Goal: Task Accomplishment & Management: Manage account settings

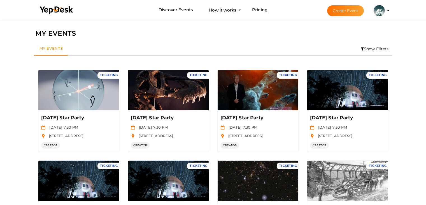
scroll to position [18, 0]
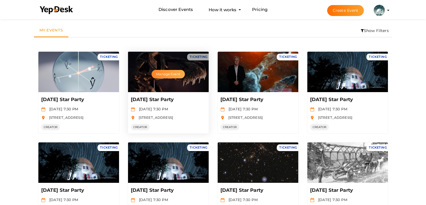
click at [163, 76] on button "Manage Event" at bounding box center [168, 74] width 33 height 8
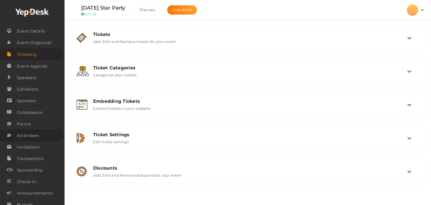
click at [33, 137] on span "Attendees" at bounding box center [28, 135] width 22 height 11
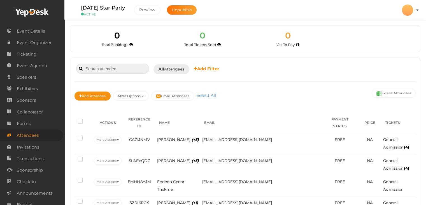
click at [98, 70] on input at bounding box center [112, 69] width 73 height 10
paste input "[EMAIL_ADDRESS][DOMAIN_NAME]"
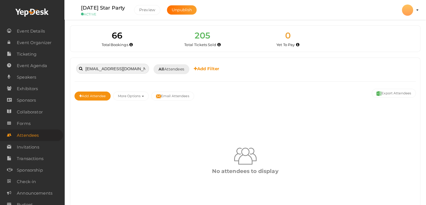
type input "[EMAIL_ADDRESS][DOMAIN_NAME]"
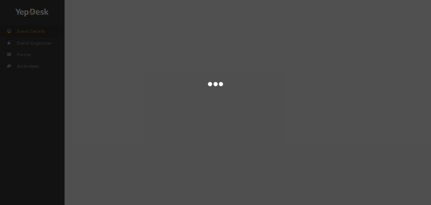
click at [224, 32] on div at bounding box center [215, 102] width 431 height 205
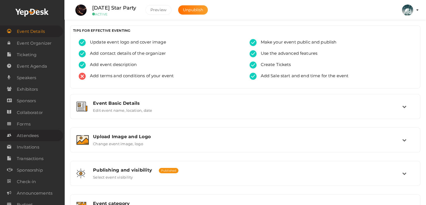
click at [37, 137] on span "Attendees" at bounding box center [28, 135] width 22 height 11
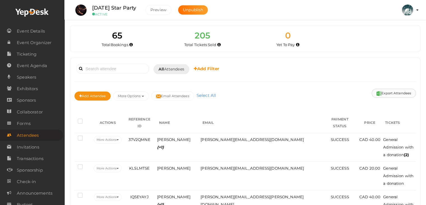
click at [394, 93] on button "Export Attendees" at bounding box center [394, 93] width 44 height 9
click at [121, 71] on input at bounding box center [112, 69] width 73 height 10
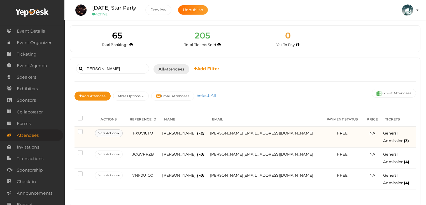
click at [123, 131] on button "More Actions" at bounding box center [109, 133] width 28 height 8
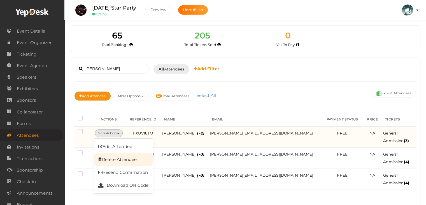
click at [126, 158] on link "Delete Attendee" at bounding box center [123, 159] width 59 height 13
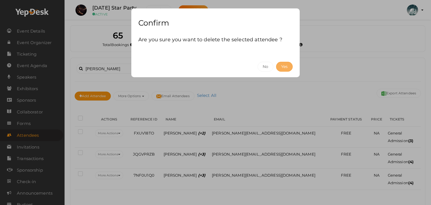
click at [287, 64] on button "Yes" at bounding box center [284, 67] width 17 height 10
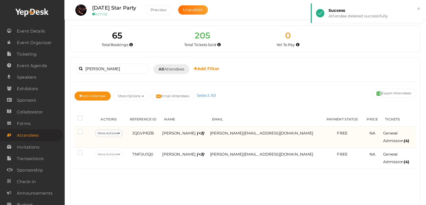
click at [123, 131] on button "More Actions" at bounding box center [109, 133] width 28 height 8
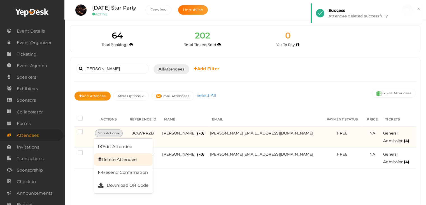
click at [117, 160] on link "Delete Attendee" at bounding box center [123, 159] width 59 height 13
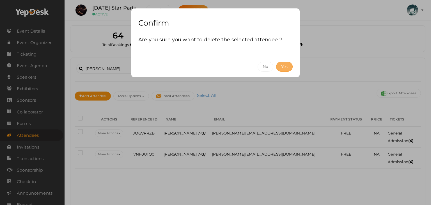
click at [283, 65] on button "Yes" at bounding box center [284, 67] width 17 height 10
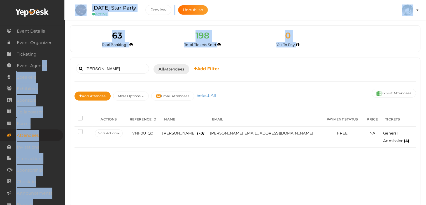
drag, startPoint x: 109, startPoint y: 61, endPoint x: 71, endPoint y: 72, distance: 39.6
click at [41, 70] on body "Discover Events How it works Powerful Registration / Ticketing Start selling yo…" at bounding box center [213, 102] width 426 height 205
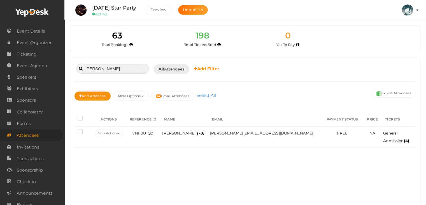
click at [102, 69] on input "[PERSON_NAME]" at bounding box center [112, 69] width 73 height 10
type input "i"
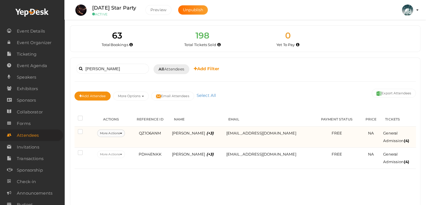
click at [124, 134] on button "More Actions" at bounding box center [111, 133] width 28 height 8
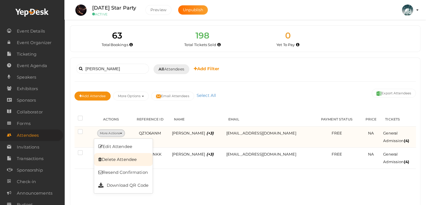
click at [123, 158] on link "Delete Attendee" at bounding box center [123, 159] width 59 height 13
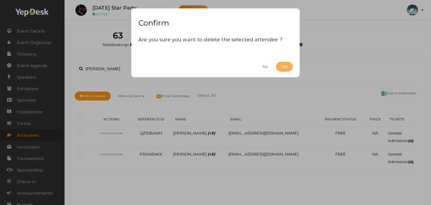
click at [279, 64] on button "Yes" at bounding box center [284, 67] width 17 height 10
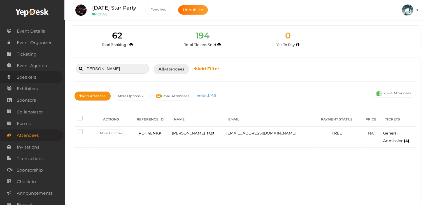
drag, startPoint x: 120, startPoint y: 71, endPoint x: 46, endPoint y: 75, distance: 73.8
click at [46, 75] on body "Discover Events How it works Powerful Registration / Ticketing Start selling yo…" at bounding box center [213, 102] width 426 height 205
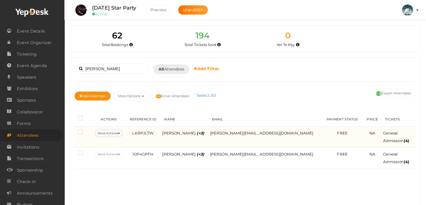
click at [123, 131] on button "More Actions" at bounding box center [109, 133] width 28 height 8
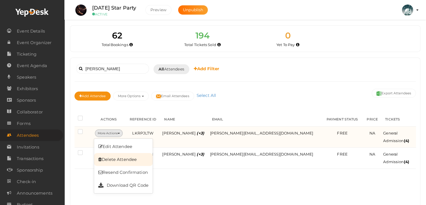
click at [121, 158] on link "Delete Attendee" at bounding box center [123, 159] width 59 height 13
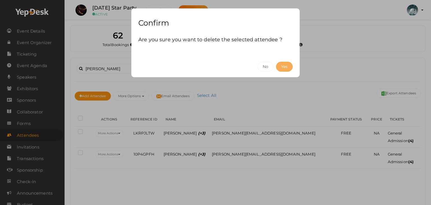
click at [282, 66] on button "Yes" at bounding box center [284, 67] width 17 height 10
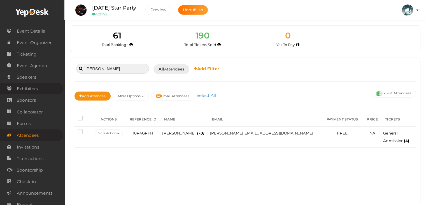
drag, startPoint x: 119, startPoint y: 72, endPoint x: 0, endPoint y: 83, distance: 119.9
click at [0, 84] on body "Discover Events How it works Powerful Registration / Ticketing Start selling yo…" at bounding box center [213, 102] width 426 height 205
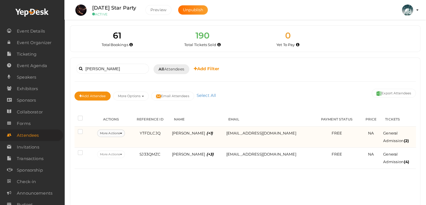
click at [125, 131] on button "More Actions" at bounding box center [111, 133] width 28 height 8
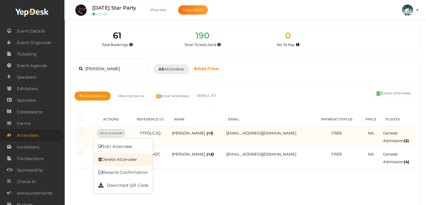
click at [131, 157] on link "Delete Attendee" at bounding box center [123, 159] width 59 height 13
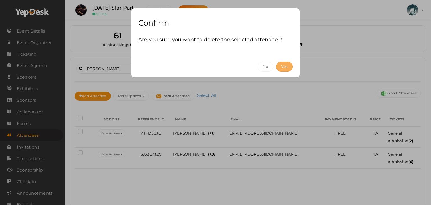
click at [282, 64] on button "Yes" at bounding box center [284, 67] width 17 height 10
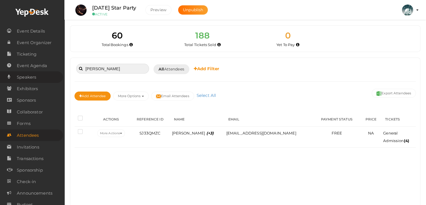
drag, startPoint x: 109, startPoint y: 65, endPoint x: 24, endPoint y: 72, distance: 85.8
click at [24, 72] on body "Discover Events How it works Powerful Registration / Ticketing Start selling yo…" at bounding box center [213, 102] width 426 height 205
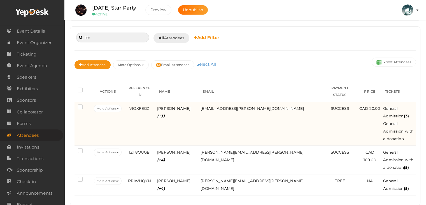
scroll to position [35, 0]
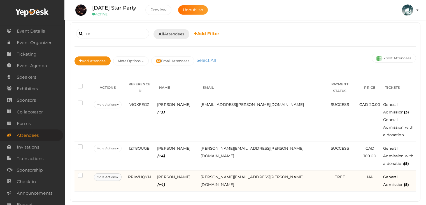
click at [121, 173] on button "More Actions" at bounding box center [108, 177] width 28 height 8
click at [122, 196] on link "Delete Attendee" at bounding box center [123, 202] width 59 height 13
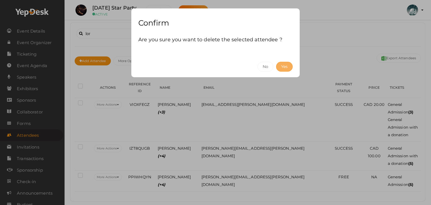
click at [280, 67] on button "Yes" at bounding box center [284, 67] width 17 height 10
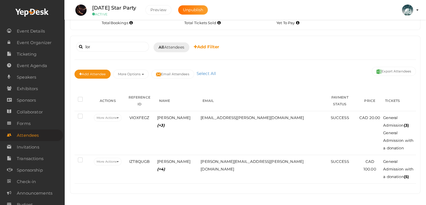
scroll to position [14, 0]
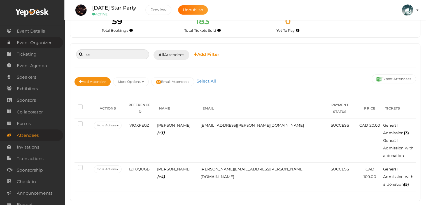
drag, startPoint x: 111, startPoint y: 52, endPoint x: 0, endPoint y: 38, distance: 112.0
click at [0, 38] on body "Discover Events How it works Powerful Registration / Ticketing Start selling yo…" at bounding box center [213, 88] width 426 height 205
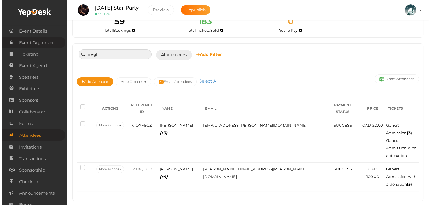
scroll to position [13, 0]
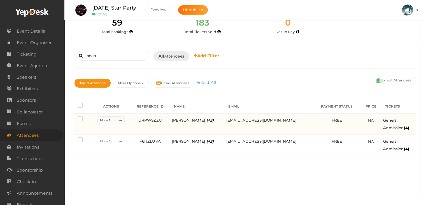
click at [122, 120] on icon at bounding box center [121, 120] width 2 height 1
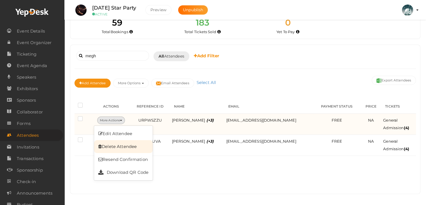
click at [124, 144] on link "Delete Attendee" at bounding box center [123, 146] width 59 height 13
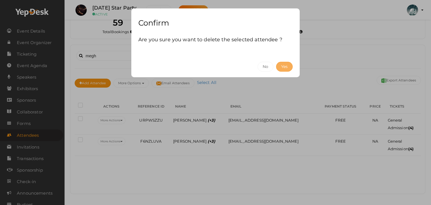
click at [282, 67] on button "Yes" at bounding box center [284, 67] width 17 height 10
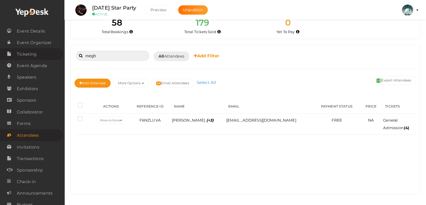
drag, startPoint x: 103, startPoint y: 55, endPoint x: 0, endPoint y: 49, distance: 103.3
click at [0, 49] on body "Discover Events How it works Powerful Registration / Ticketing Start selling yo…" at bounding box center [213, 89] width 426 height 205
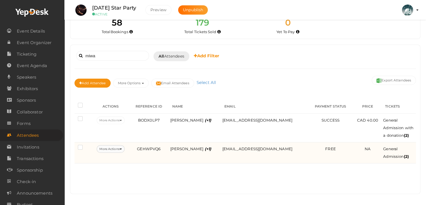
click at [122, 148] on button "More Actions" at bounding box center [111, 149] width 28 height 8
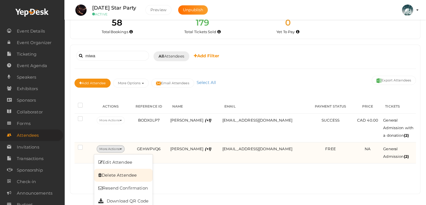
click at [132, 174] on link "Delete Attendee" at bounding box center [123, 174] width 59 height 13
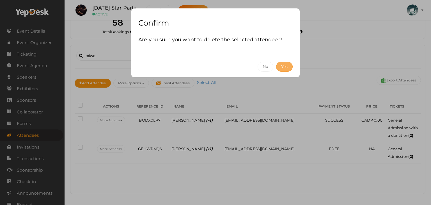
click at [281, 65] on button "Yes" at bounding box center [284, 67] width 17 height 10
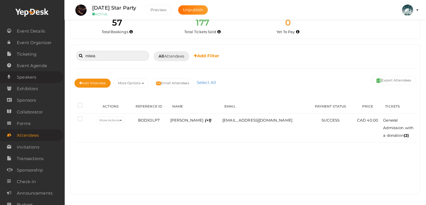
drag, startPoint x: 112, startPoint y: 60, endPoint x: 42, endPoint y: 80, distance: 73.0
click at [43, 80] on body "Discover Events How it works Powerful Registration / Ticketing Start selling yo…" at bounding box center [213, 89] width 426 height 205
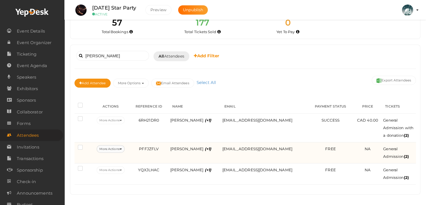
click at [120, 148] on button "More Actions" at bounding box center [111, 149] width 28 height 8
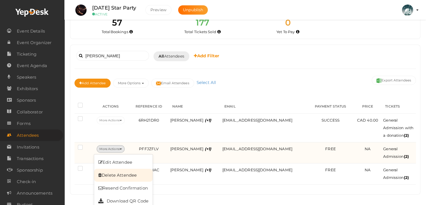
click at [122, 172] on link "Delete Attendee" at bounding box center [123, 174] width 59 height 13
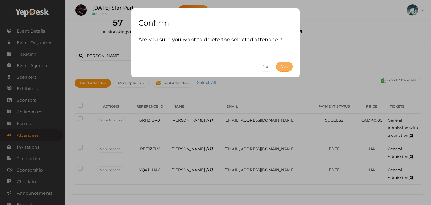
click at [287, 68] on button "Yes" at bounding box center [284, 67] width 17 height 10
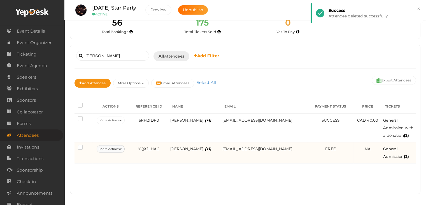
click at [122, 148] on icon at bounding box center [121, 148] width 2 height 1
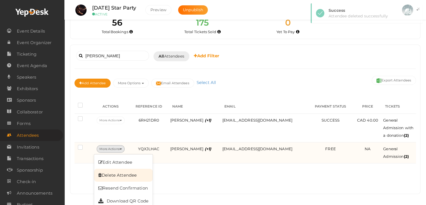
click at [135, 174] on link "Delete Attendee" at bounding box center [123, 174] width 59 height 13
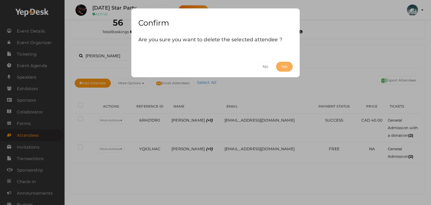
click at [281, 66] on button "Yes" at bounding box center [284, 67] width 17 height 10
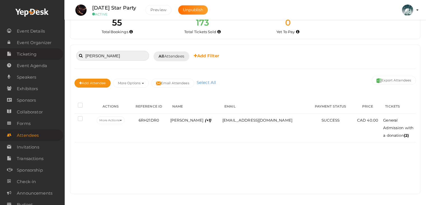
drag, startPoint x: 111, startPoint y: 56, endPoint x: 39, endPoint y: 58, distance: 72.1
click at [39, 58] on body "Discover Events How it works Powerful Registration / Ticketing Start selling yo…" at bounding box center [213, 89] width 426 height 205
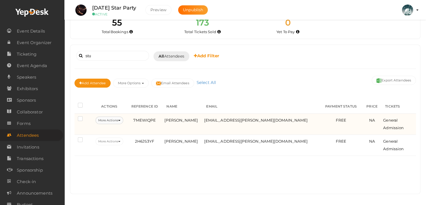
click at [123, 117] on button "More Actions" at bounding box center [110, 120] width 28 height 8
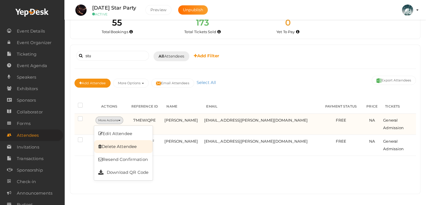
click at [124, 146] on link "Delete Attendee" at bounding box center [123, 146] width 59 height 13
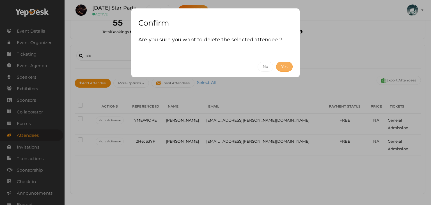
click at [286, 68] on button "Yes" at bounding box center [284, 67] width 17 height 10
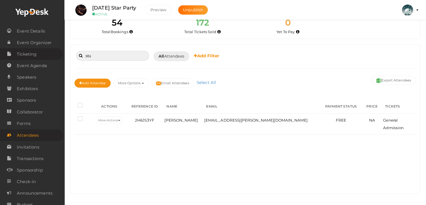
drag, startPoint x: 113, startPoint y: 55, endPoint x: 16, endPoint y: 55, distance: 97.0
click at [16, 55] on body "Discover Events How it works Powerful Registration / Ticketing Start selling yo…" at bounding box center [213, 89] width 426 height 205
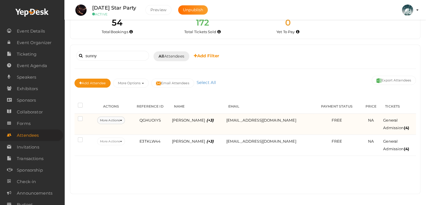
click at [122, 120] on icon at bounding box center [121, 120] width 2 height 1
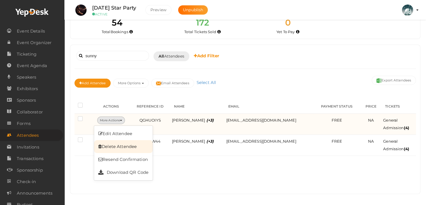
click at [129, 146] on link "Delete Attendee" at bounding box center [123, 146] width 59 height 13
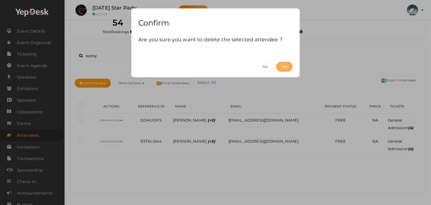
click at [283, 66] on button "Yes" at bounding box center [284, 67] width 17 height 10
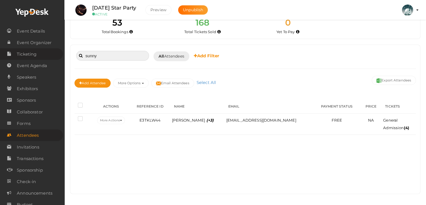
drag, startPoint x: 103, startPoint y: 55, endPoint x: 27, endPoint y: 55, distance: 75.1
click at [27, 55] on body "Discover Events How it works Powerful Registration / Ticketing Start selling yo…" at bounding box center [213, 89] width 426 height 205
type input "[PERSON_NAME]"
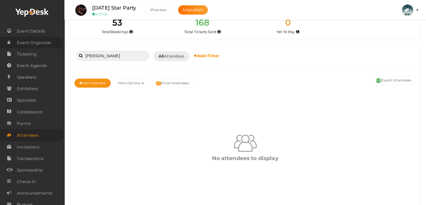
drag, startPoint x: 101, startPoint y: 53, endPoint x: 22, endPoint y: 46, distance: 79.9
click at [22, 46] on body "Discover Events How it works Powerful Registration / Ticketing Start selling yo…" at bounding box center [213, 89] width 426 height 205
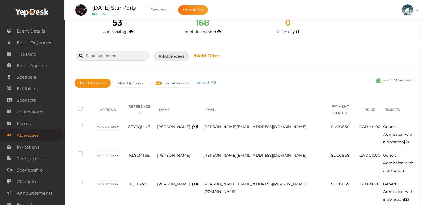
click at [108, 52] on input at bounding box center [112, 56] width 73 height 10
paste input "[EMAIL_ADDRESS][DOMAIN_NAME]"
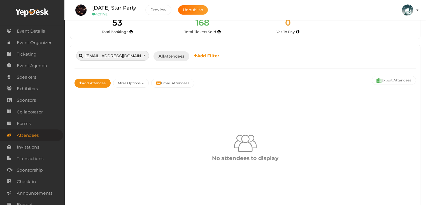
type input "[EMAIL_ADDRESS][DOMAIN_NAME]"
drag, startPoint x: 138, startPoint y: 56, endPoint x: 35, endPoint y: 52, distance: 102.7
click at [35, 52] on body "Discover Events How it works Powerful Registration / Ticketing Start selling yo…" at bounding box center [213, 89] width 426 height 205
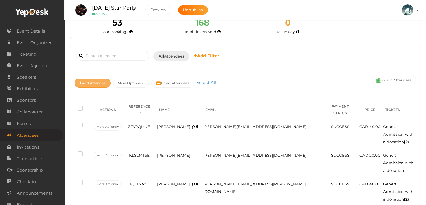
click at [100, 82] on button "Add Attendee" at bounding box center [93, 82] width 36 height 9
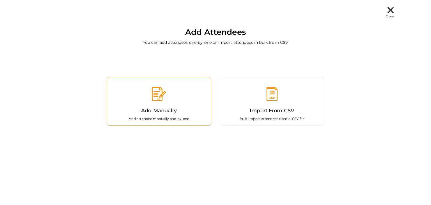
click at [160, 99] on img at bounding box center [159, 94] width 14 height 14
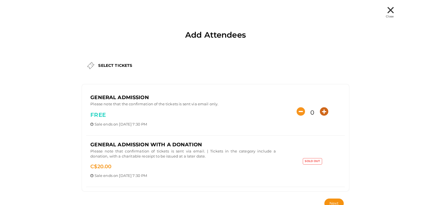
click at [323, 109] on icon "button" at bounding box center [324, 111] width 8 height 8
type input "4"
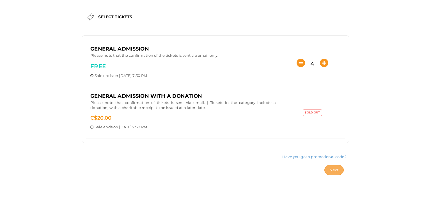
click at [330, 169] on span "Next" at bounding box center [333, 169] width 9 height 5
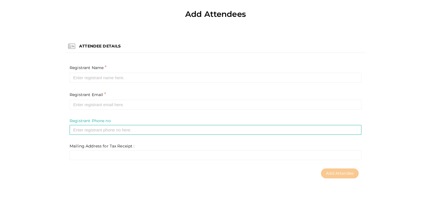
scroll to position [20, 0]
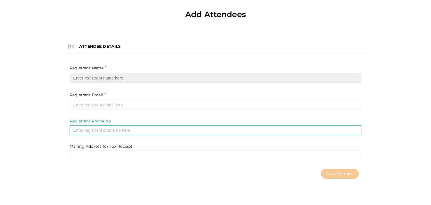
click at [91, 79] on input "text" at bounding box center [216, 78] width 292 height 10
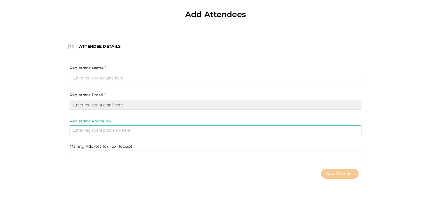
click at [76, 105] on input "email" at bounding box center [216, 105] width 292 height 10
paste input "[EMAIL_ADDRESS][DOMAIN_NAME]"
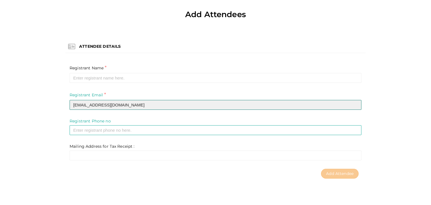
type input "[EMAIL_ADDRESS][DOMAIN_NAME]"
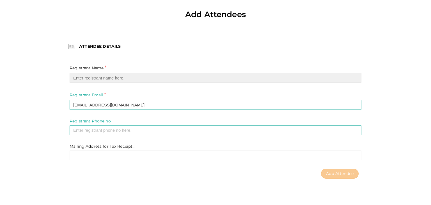
click at [85, 75] on input "text" at bounding box center [216, 78] width 292 height 10
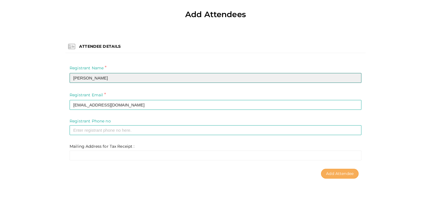
type input "[PERSON_NAME]"
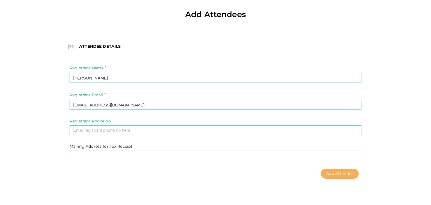
click at [344, 173] on span "Add Attendee" at bounding box center [339, 173] width 27 height 5
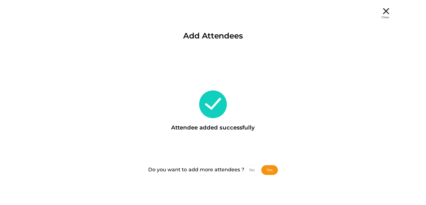
scroll to position [0, 0]
click at [255, 168] on button "No" at bounding box center [255, 170] width 16 height 10
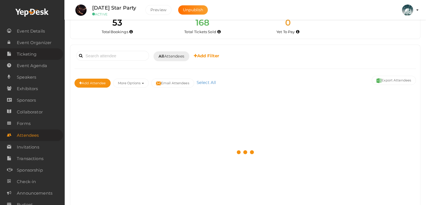
click at [29, 53] on span "Ticketing" at bounding box center [27, 53] width 20 height 11
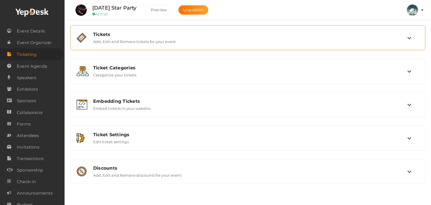
click at [113, 40] on label "Add, Edit and Remove tickets for your event" at bounding box center [134, 40] width 82 height 7
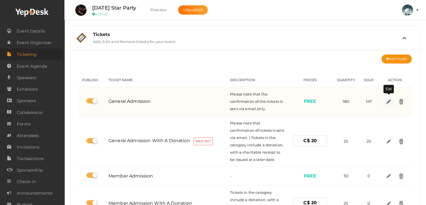
click at [389, 101] on img at bounding box center [388, 101] width 6 height 6
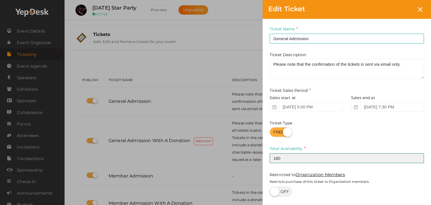
click at [285, 161] on input "180" at bounding box center [346, 158] width 154 height 10
type input "147"
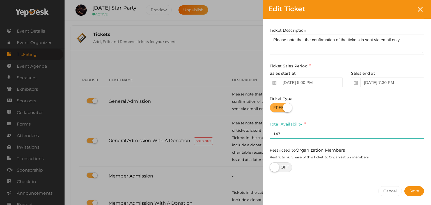
scroll to position [45, 0]
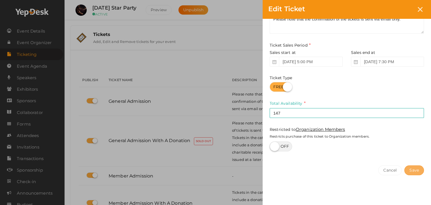
click at [409, 168] on button "Save" at bounding box center [414, 170] width 20 height 10
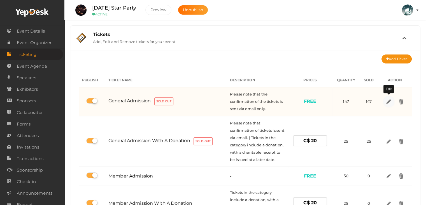
click at [389, 103] on img at bounding box center [388, 101] width 6 height 6
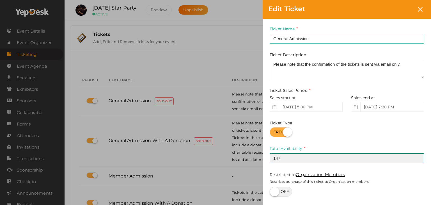
click at [286, 157] on input "147" at bounding box center [346, 158] width 154 height 10
type input "1"
type input "150"
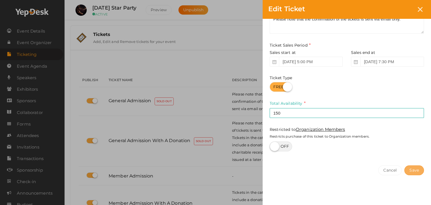
click at [416, 171] on button "Save" at bounding box center [414, 170] width 20 height 10
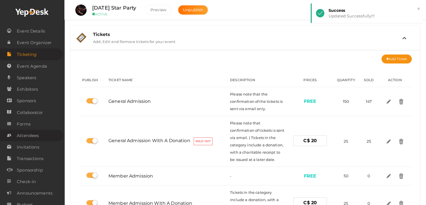
click at [29, 138] on span "Attendees" at bounding box center [28, 135] width 22 height 11
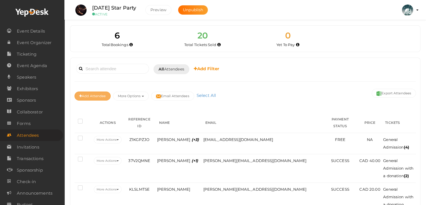
click at [99, 93] on button "Add Attendee" at bounding box center [93, 95] width 36 height 9
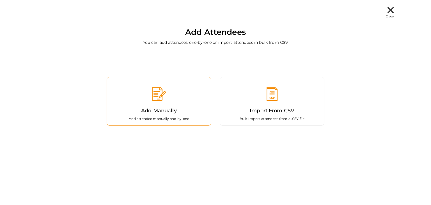
click at [124, 102] on div "Add Manually Add attendee manually one-by-one" at bounding box center [159, 101] width 105 height 48
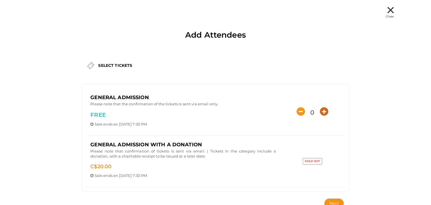
click at [321, 109] on icon "button" at bounding box center [324, 111] width 8 height 8
type input "3"
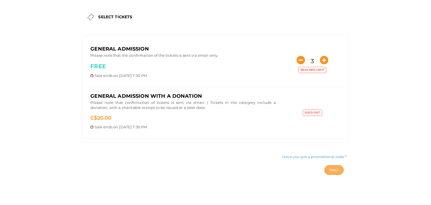
click at [332, 167] on span "Next" at bounding box center [333, 169] width 9 height 5
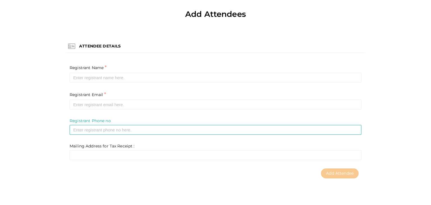
scroll to position [20, 0]
click at [84, 83] on div "Registrant Name * Required Invalid Name. Please enter full name." at bounding box center [215, 77] width 300 height 27
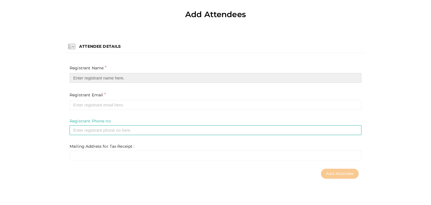
click at [85, 78] on input "text" at bounding box center [216, 78] width 292 height 10
paste input "[PERSON_NAME]"
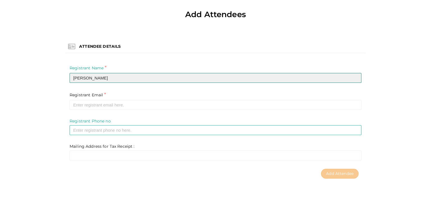
type input "[PERSON_NAME]"
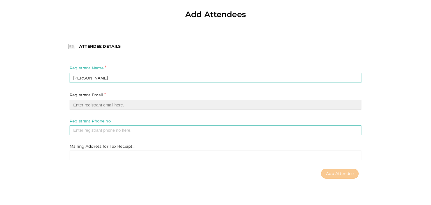
click at [99, 103] on input "email" at bounding box center [216, 105] width 292 height 10
paste input "[EMAIL_ADDRESS][PERSON_NAME][DOMAIN_NAME]"
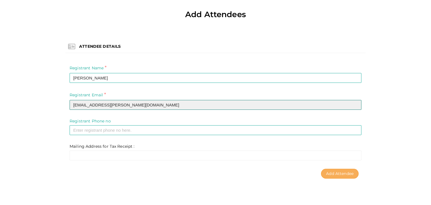
type input "[EMAIL_ADDRESS][PERSON_NAME][DOMAIN_NAME]"
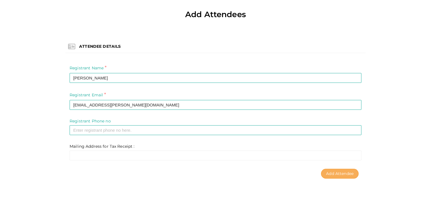
click at [341, 174] on span "Add Attendee" at bounding box center [339, 173] width 27 height 5
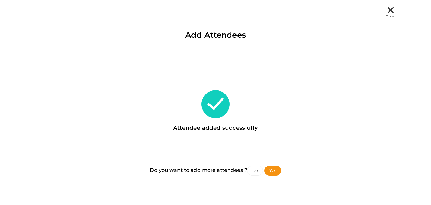
scroll to position [0, 0]
click at [259, 171] on button "No" at bounding box center [255, 170] width 16 height 10
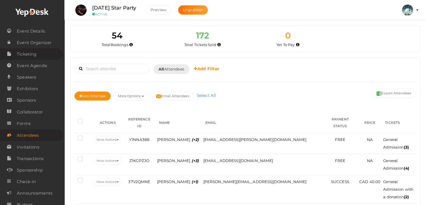
click at [36, 55] on span "Ticketing" at bounding box center [27, 53] width 20 height 11
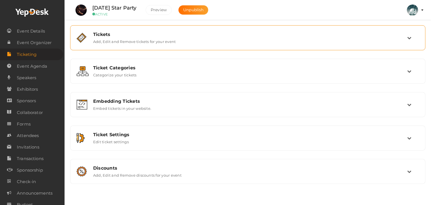
click at [213, 35] on div "Tickets" at bounding box center [250, 34] width 314 height 5
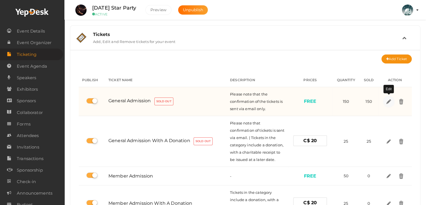
click at [391, 102] on img at bounding box center [388, 101] width 6 height 6
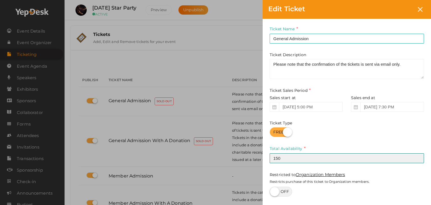
click at [285, 161] on input "150" at bounding box center [346, 158] width 154 height 10
type input "152"
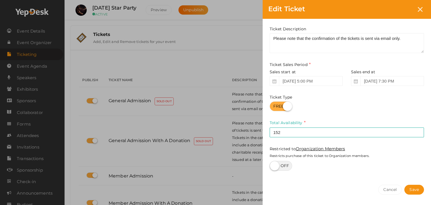
scroll to position [45, 0]
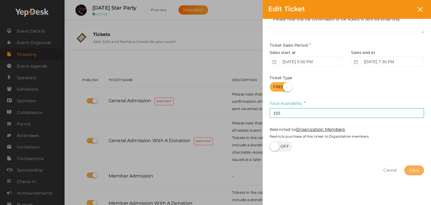
click at [415, 168] on button "Save" at bounding box center [414, 170] width 20 height 10
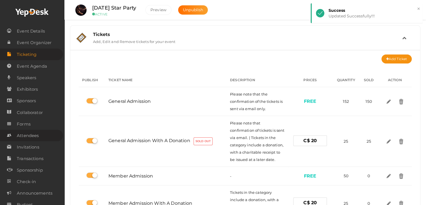
click at [30, 135] on span "Attendees" at bounding box center [28, 135] width 22 height 11
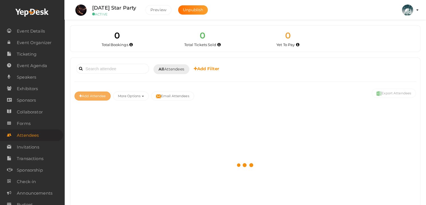
click at [92, 96] on button "Add Attendee" at bounding box center [93, 95] width 36 height 9
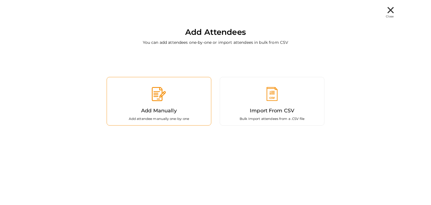
click at [142, 107] on label "Add Manually" at bounding box center [159, 111] width 36 height 8
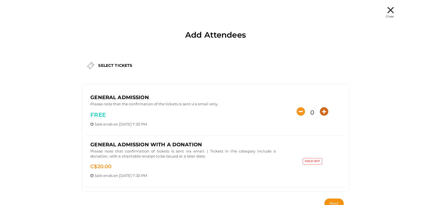
click at [320, 113] on icon "button" at bounding box center [324, 111] width 8 height 8
type input "2"
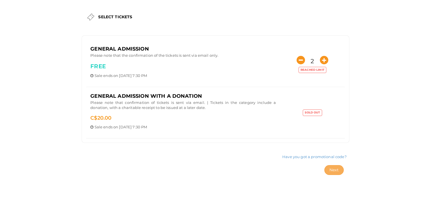
click at [333, 170] on span "Next" at bounding box center [333, 169] width 9 height 5
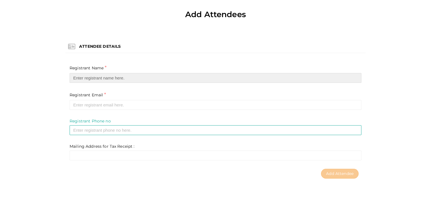
click at [102, 74] on input "text" at bounding box center [216, 78] width 292 height 10
paste input "[PERSON_NAME]"
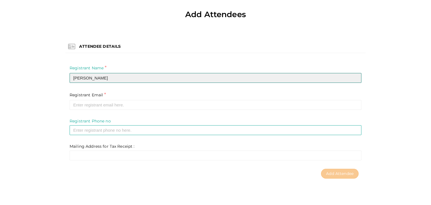
type input "[PERSON_NAME]"
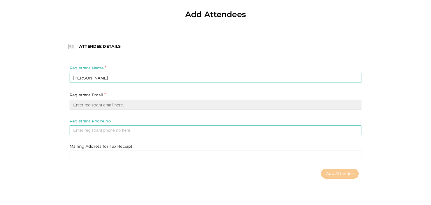
click at [92, 103] on input "email" at bounding box center [216, 105] width 292 height 10
paste input "[EMAIL_ADDRESS][DOMAIN_NAME]"
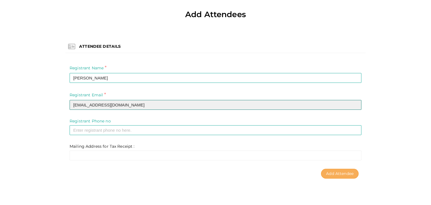
type input "[EMAIL_ADDRESS][DOMAIN_NAME]"
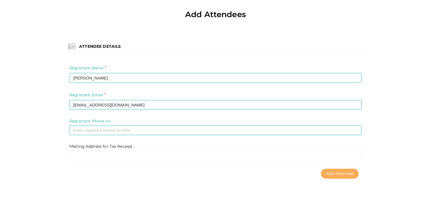
click at [329, 173] on span "Add Attendee" at bounding box center [339, 173] width 27 height 5
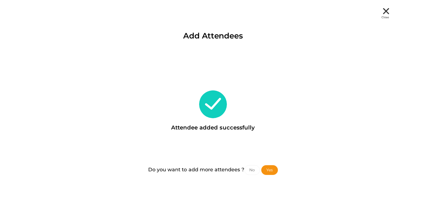
scroll to position [0, 0]
click at [254, 170] on button "No" at bounding box center [255, 170] width 16 height 10
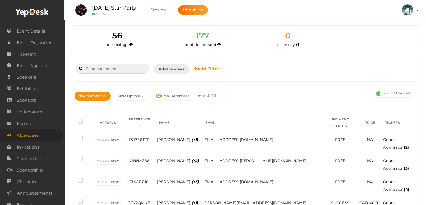
click at [94, 70] on input at bounding box center [112, 69] width 73 height 10
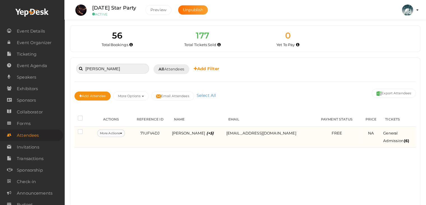
type input "[PERSON_NAME]"
click at [124, 133] on button "More Actions" at bounding box center [111, 133] width 28 height 8
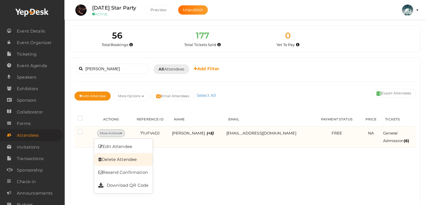
click at [132, 158] on link "Delete Attendee" at bounding box center [123, 159] width 59 height 13
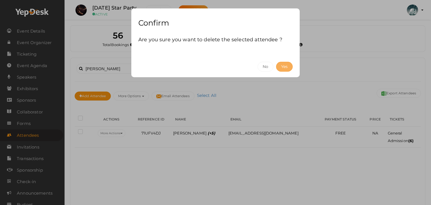
click at [285, 68] on button "Yes" at bounding box center [284, 67] width 17 height 10
